Goal: Find specific page/section: Find specific page/section

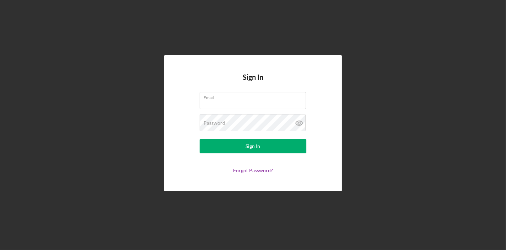
type input "[PERSON_NAME][EMAIL_ADDRESS][PERSON_NAME][DOMAIN_NAME]"
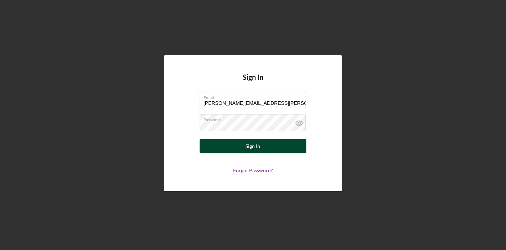
click at [261, 149] on button "Sign In" at bounding box center [253, 146] width 107 height 14
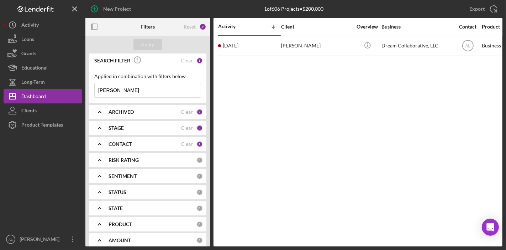
click at [140, 95] on input "[PERSON_NAME]" at bounding box center [148, 90] width 106 height 14
type input "m"
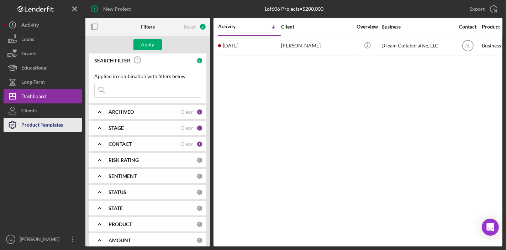
click at [49, 122] on div "Product Templates" at bounding box center [42, 125] width 42 height 16
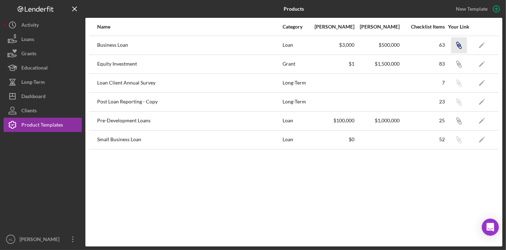
click at [458, 48] on icon "Icon/Link" at bounding box center [459, 45] width 16 height 16
